Goal: Task Accomplishment & Management: Use online tool/utility

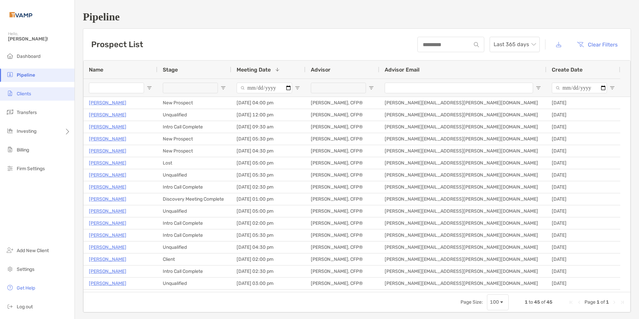
click at [29, 95] on span "Clients" at bounding box center [24, 94] width 14 height 6
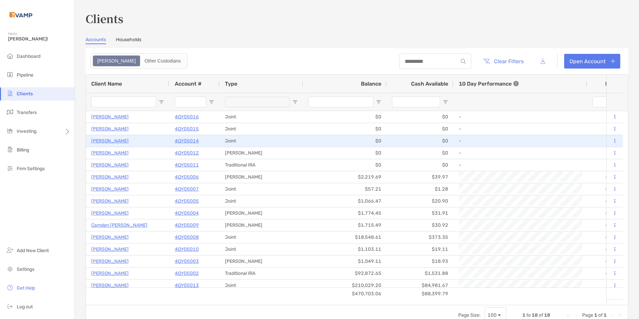
click at [108, 143] on p "[PERSON_NAME]" at bounding box center [109, 141] width 37 height 8
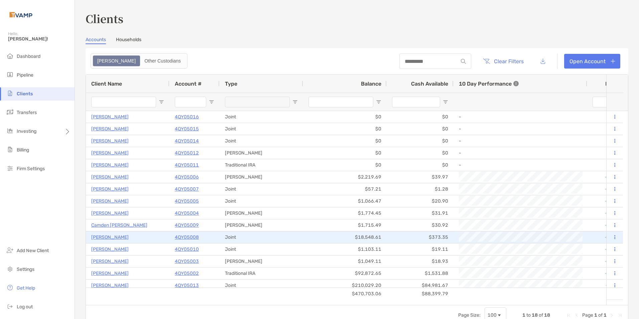
click at [184, 238] on p "4QY05008" at bounding box center [187, 237] width 24 height 8
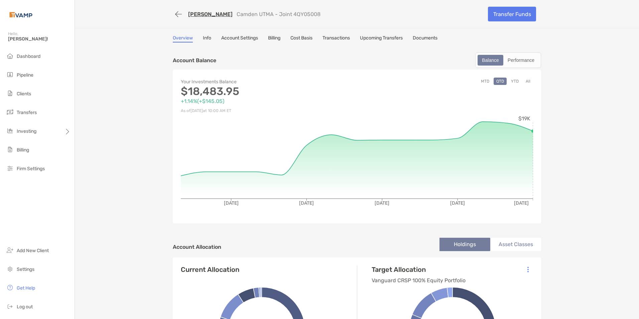
click at [492, 61] on div "Balance" at bounding box center [490, 59] width 24 height 9
click at [491, 62] on div "Balance" at bounding box center [490, 59] width 24 height 9
click at [482, 60] on div "Balance" at bounding box center [490, 59] width 24 height 9
click at [336, 39] on link "Transactions" at bounding box center [335, 38] width 27 height 7
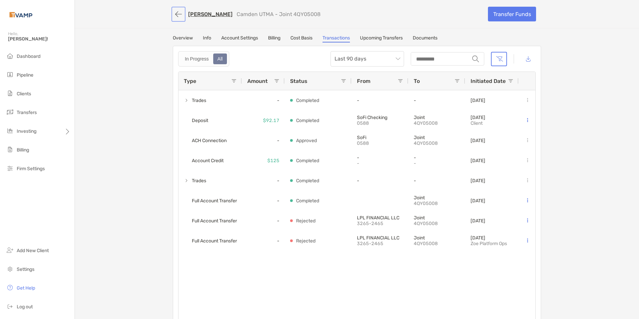
click at [173, 15] on button "button" at bounding box center [178, 14] width 11 height 12
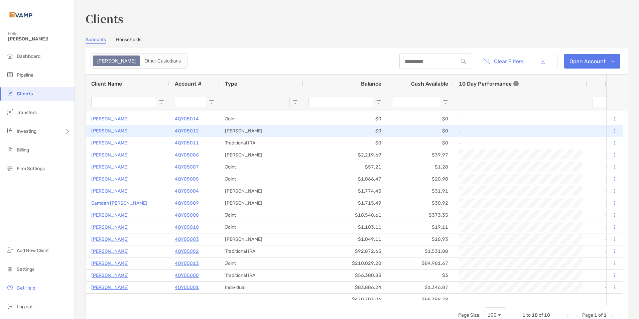
scroll to position [28, 0]
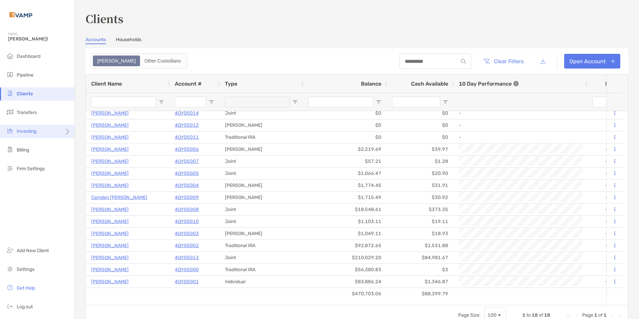
click at [45, 132] on div "Investing" at bounding box center [37, 131] width 74 height 13
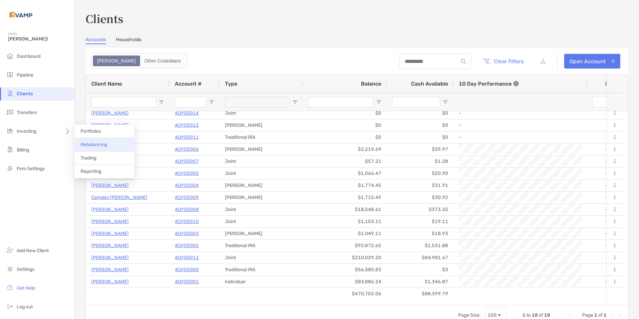
click at [94, 144] on span "Rebalancing" at bounding box center [93, 145] width 26 height 6
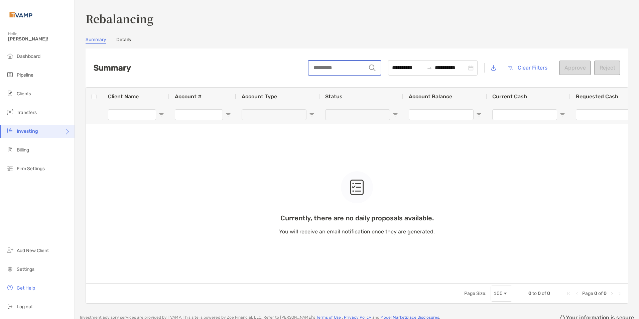
click at [320, 72] on input "string" at bounding box center [337, 68] width 58 height 14
type input "*****"
click at [369, 67] on img at bounding box center [372, 67] width 7 height 7
click at [369, 69] on img at bounding box center [372, 67] width 7 height 7
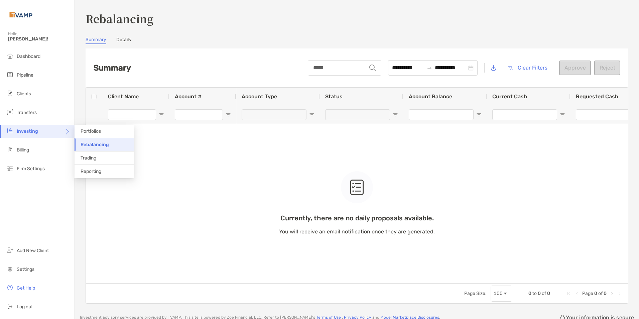
click at [51, 135] on div "Investing" at bounding box center [37, 131] width 74 height 13
click at [91, 156] on span "Trading" at bounding box center [88, 158] width 16 height 6
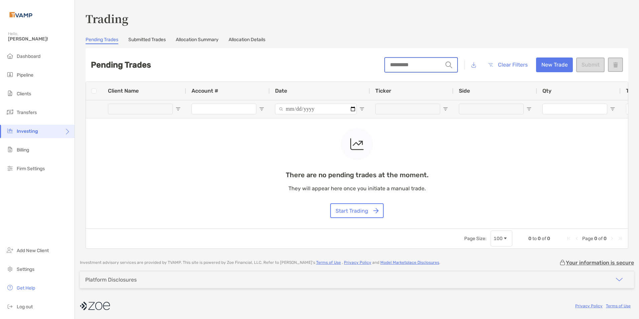
click at [399, 68] on input "string" at bounding box center [414, 65] width 58 height 14
type input "*****"
click at [547, 64] on button "New Trade" at bounding box center [554, 64] width 37 height 15
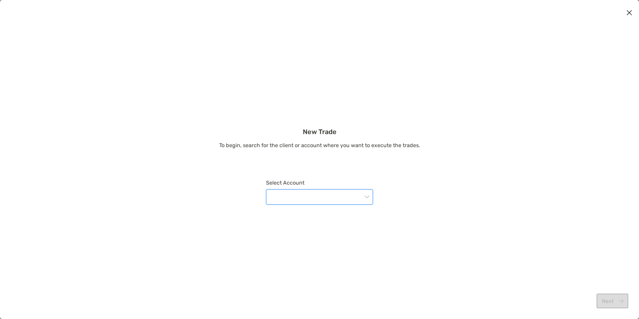
click at [312, 197] on input "modal" at bounding box center [316, 196] width 92 height 15
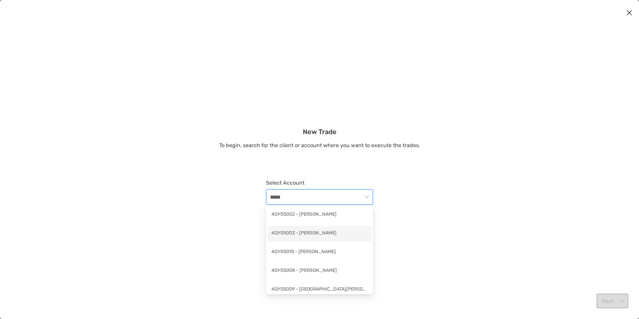
type input "*****"
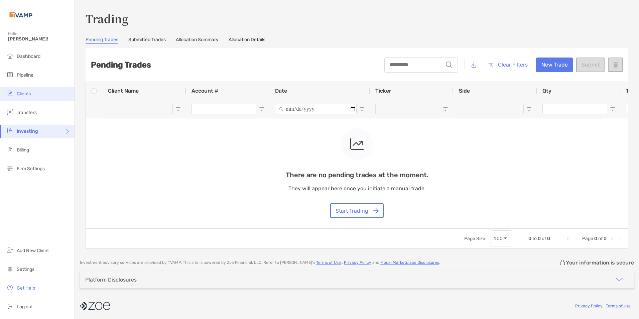
click at [27, 88] on li "Clients" at bounding box center [37, 93] width 74 height 13
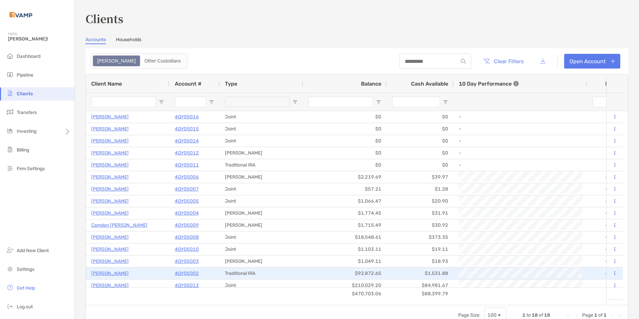
click at [611, 271] on button at bounding box center [614, 273] width 6 height 7
